Goal: Task Accomplishment & Management: Use online tool/utility

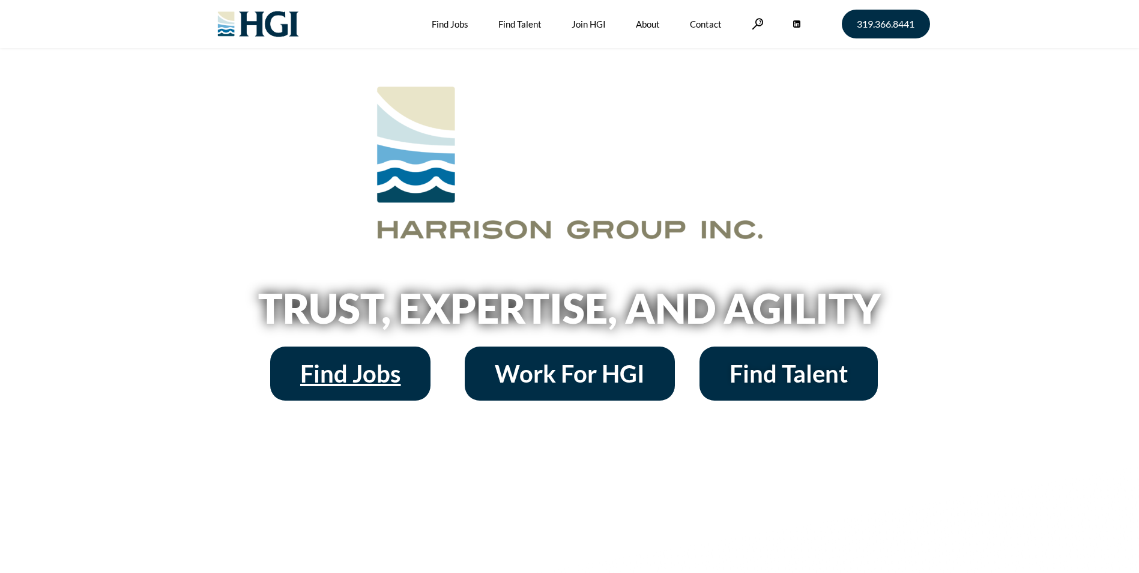
click at [334, 362] on span "Find Jobs" at bounding box center [350, 373] width 100 height 24
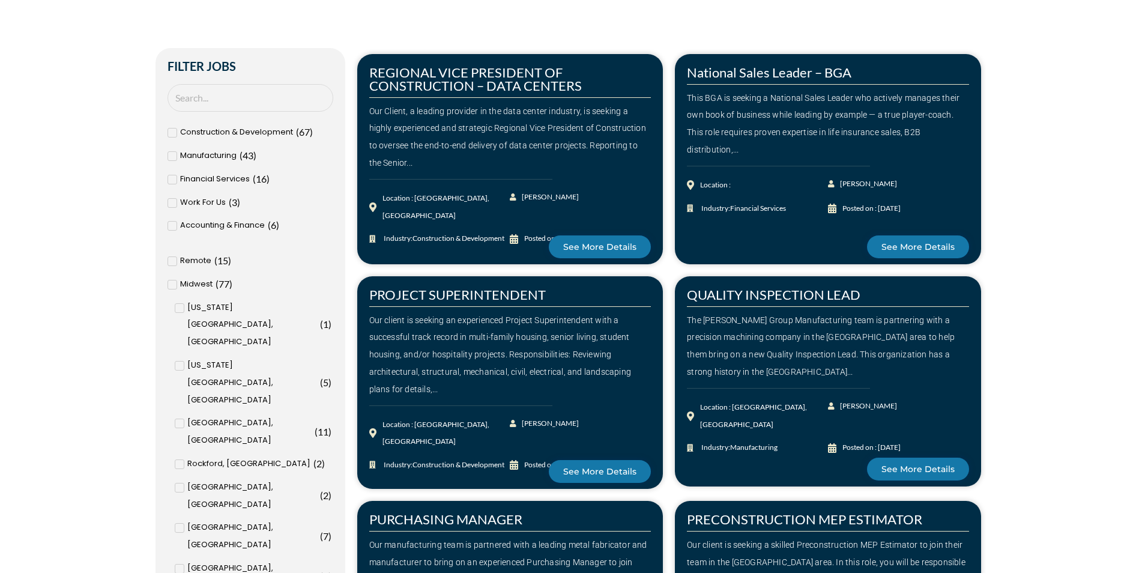
scroll to position [480, 0]
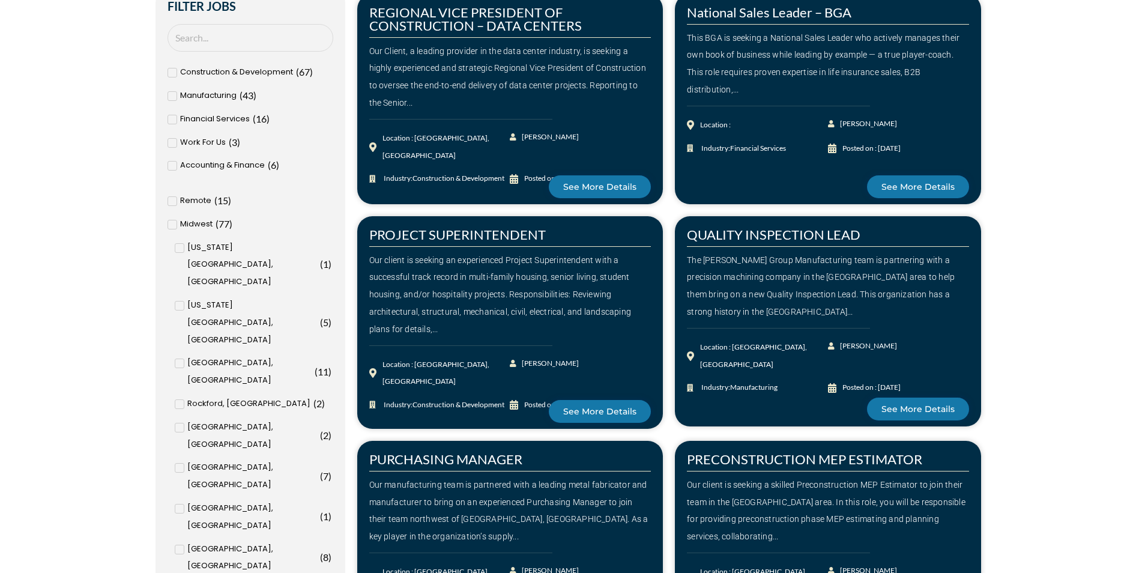
click at [175, 69] on span at bounding box center [172, 73] width 10 height 10
click at [0, 0] on input "Construction & Development ( 67 )" at bounding box center [0, 0] width 0 height 0
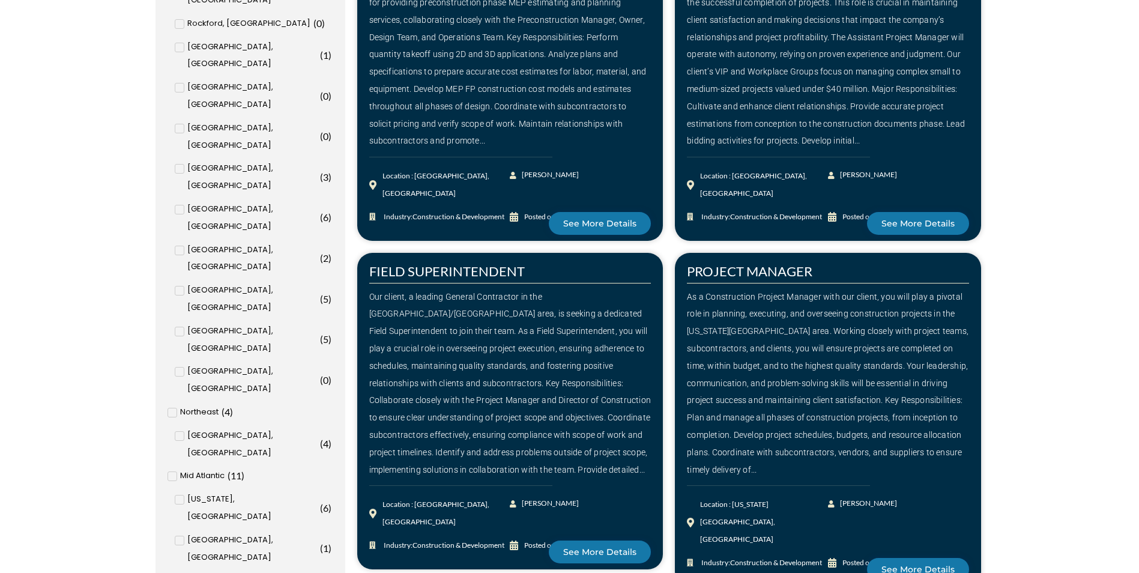
scroll to position [900, 0]
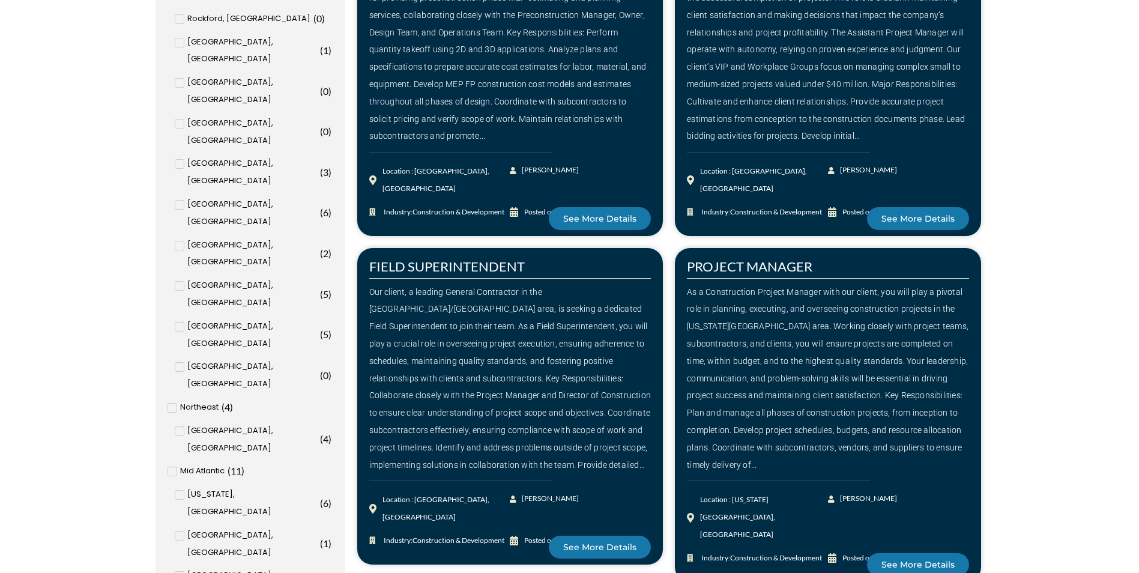
click at [0, 0] on input "Phoenix, [GEOGRAPHIC_DATA] ( 5 )" at bounding box center [0, 0] width 0 height 0
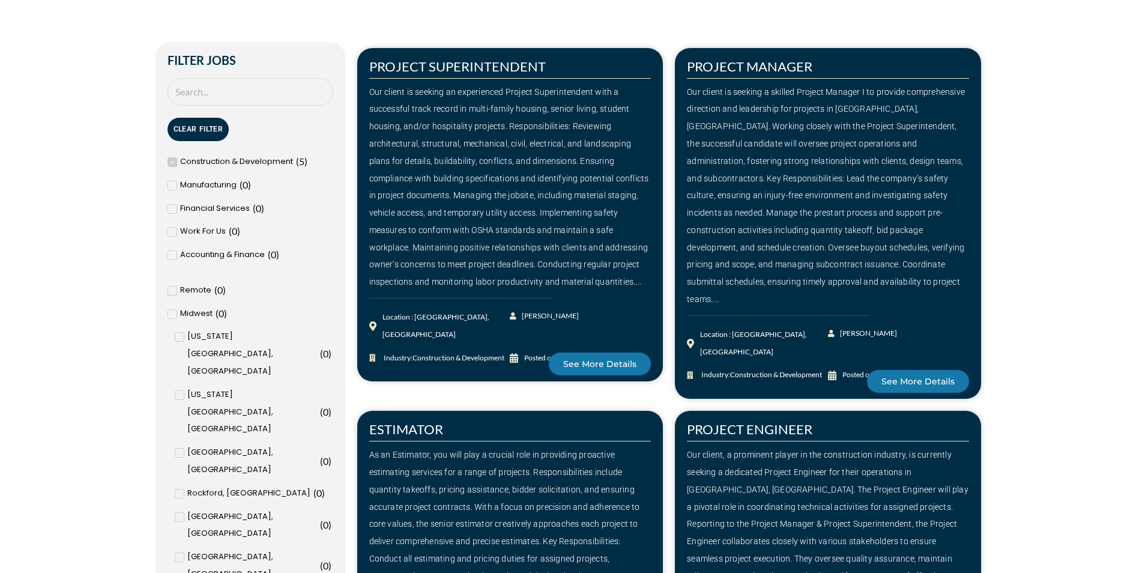
scroll to position [420, 0]
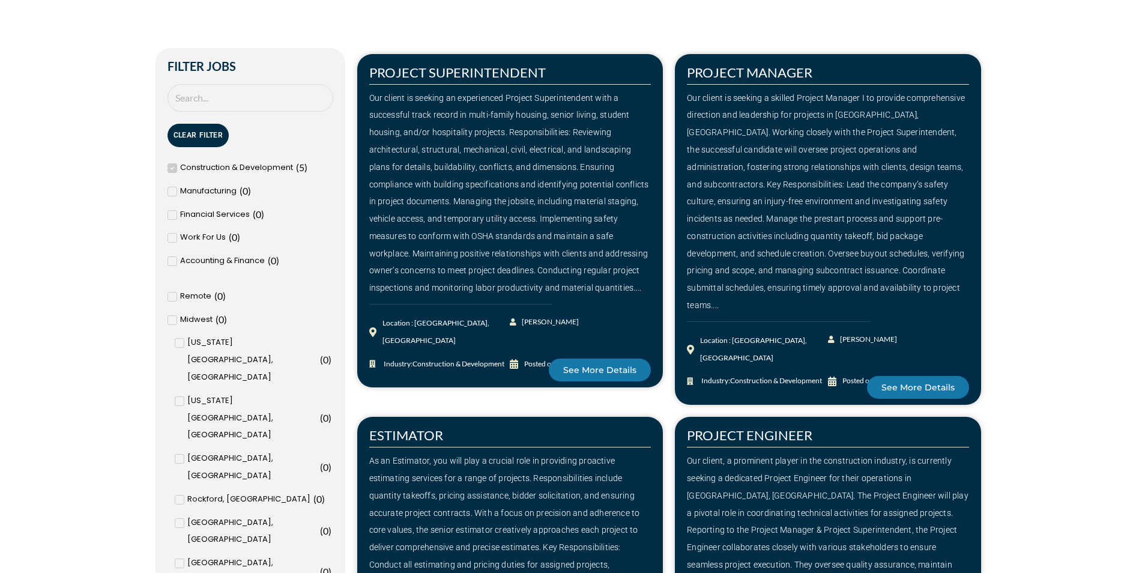
click at [777, 158] on div "Our client is seeking a skilled Project Manager I to provide comprehensive dire…" at bounding box center [828, 201] width 282 height 224
